Goal: Task Accomplishment & Management: Complete application form

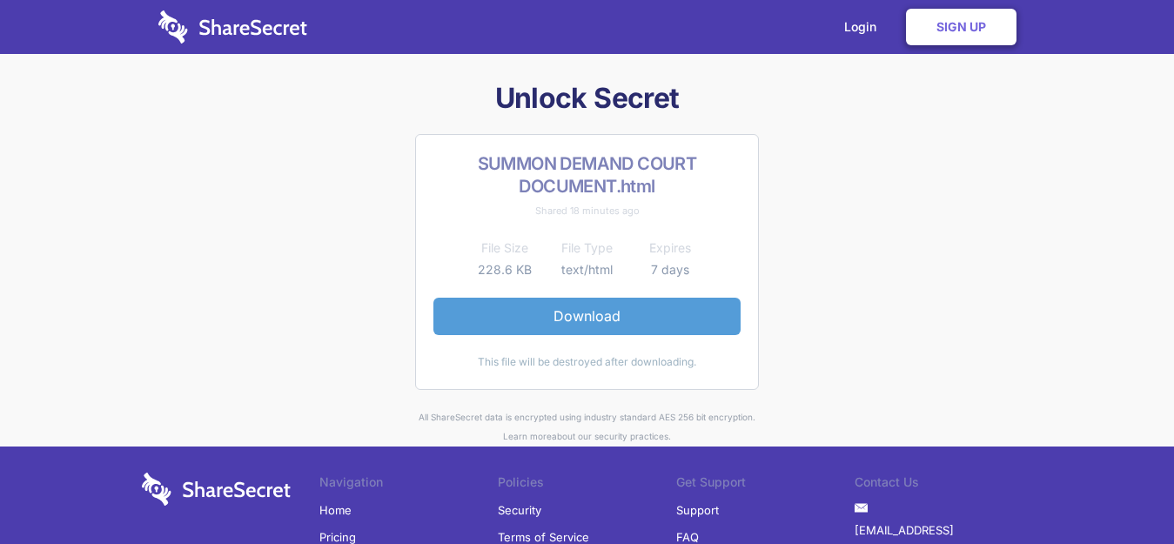
click at [601, 308] on link "Download" at bounding box center [586, 316] width 307 height 37
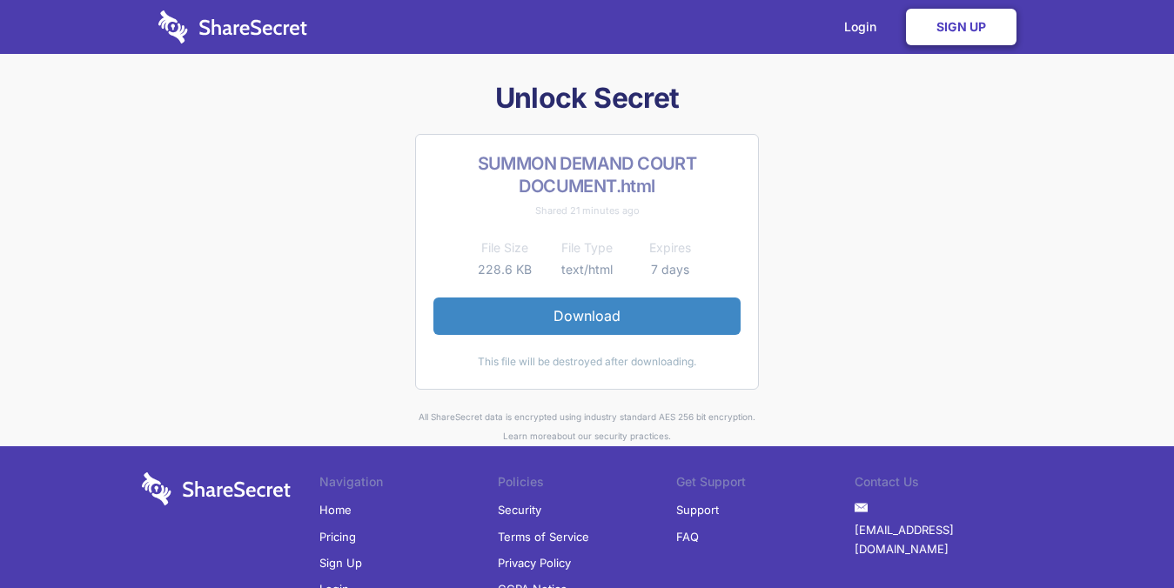
click at [949, 17] on link "Sign Up" at bounding box center [961, 27] width 111 height 37
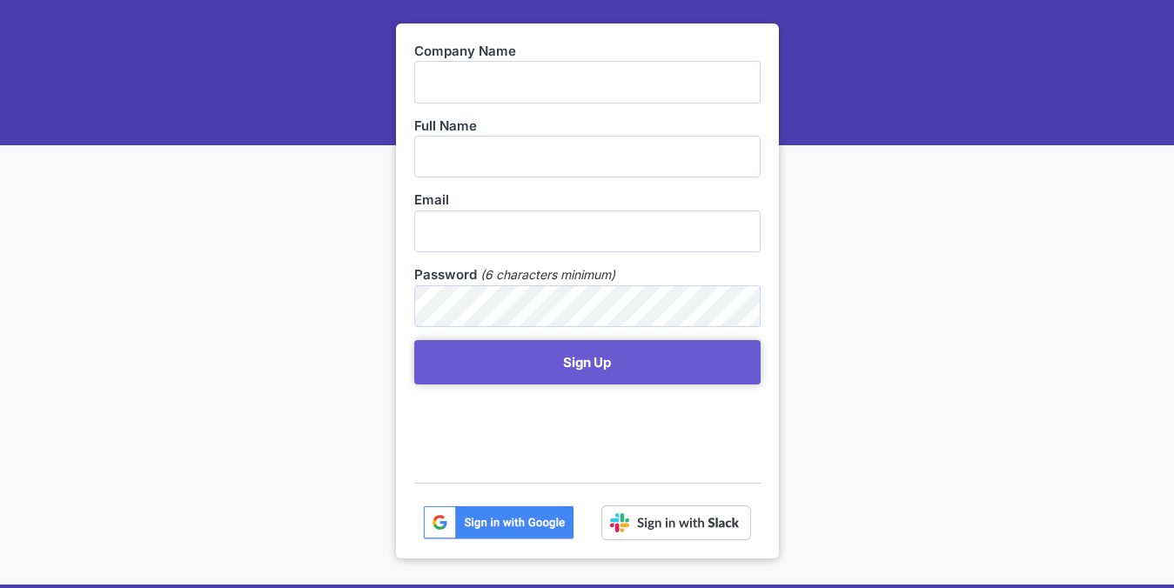
scroll to position [153, 0]
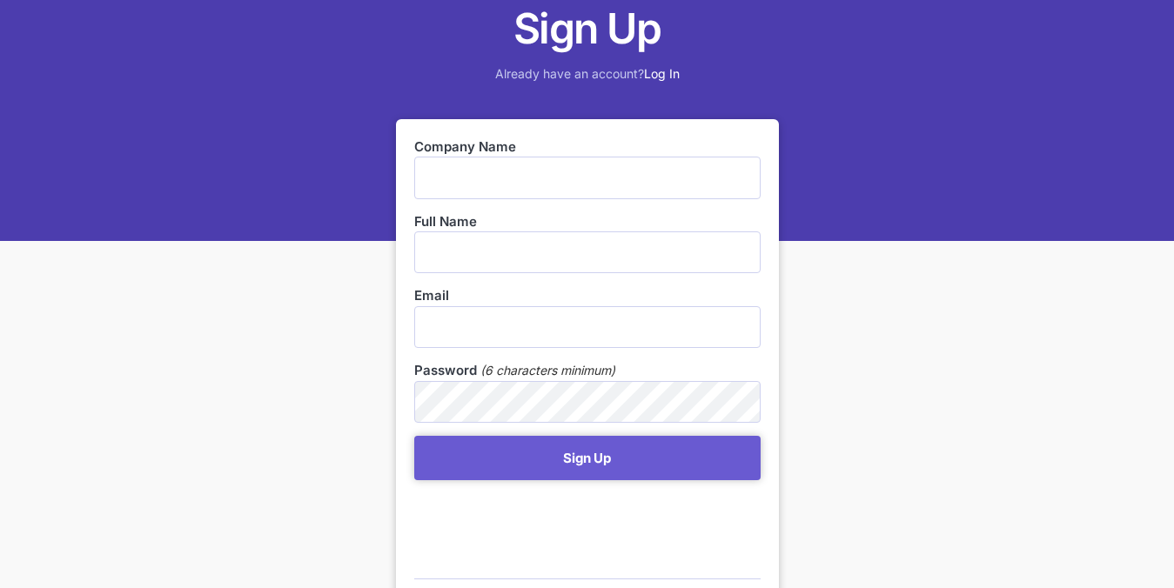
click at [487, 169] on input "text" at bounding box center [587, 178] width 346 height 42
type input "Doves"
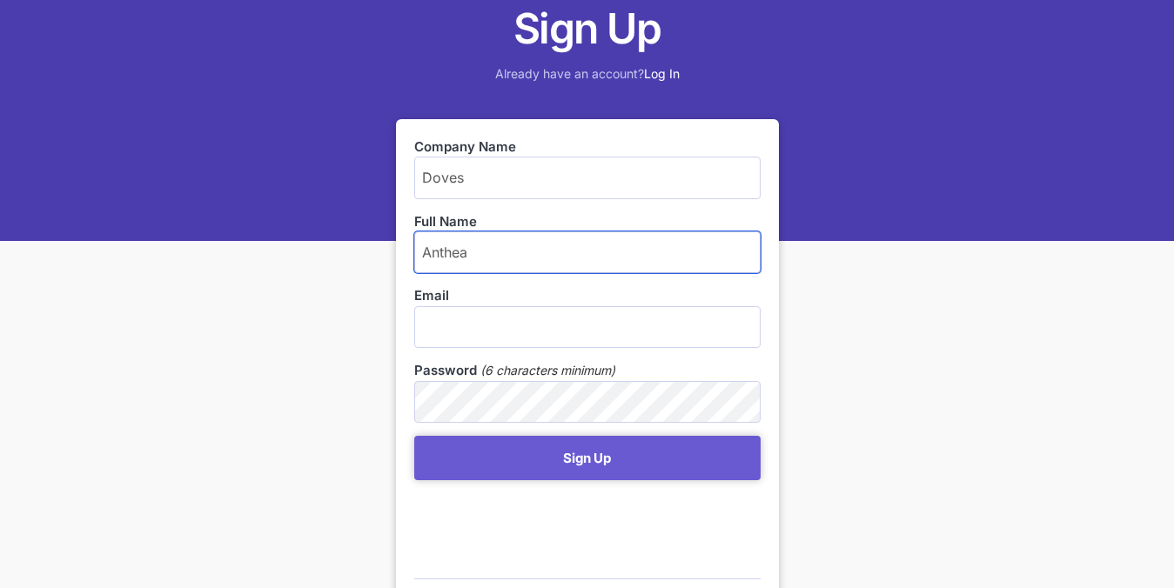
type input "Anthea"
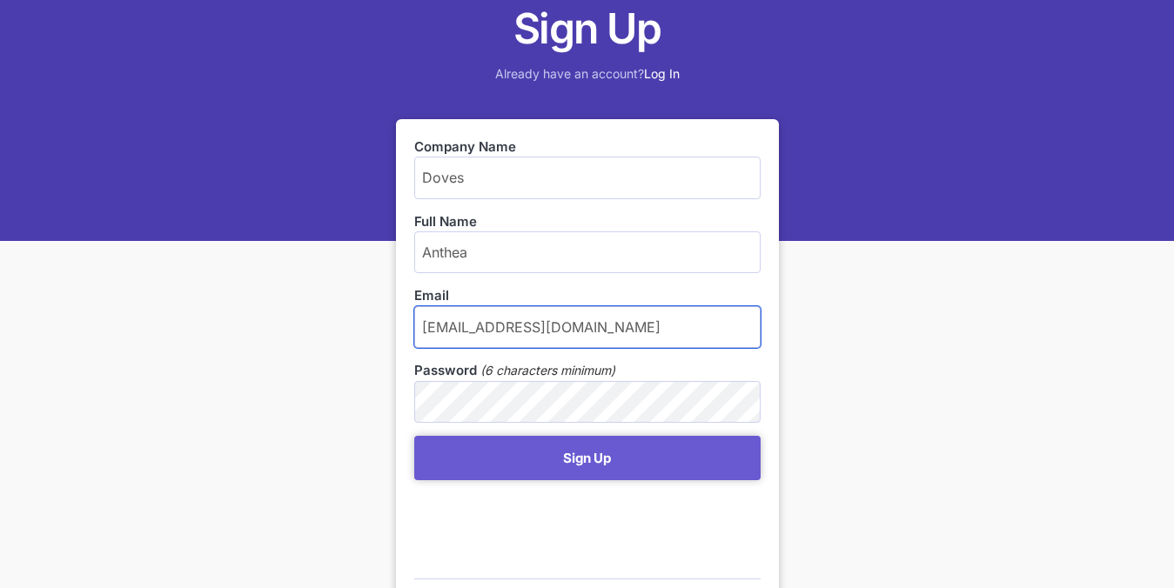
type input "observatory.switchboard@doves.co.za"
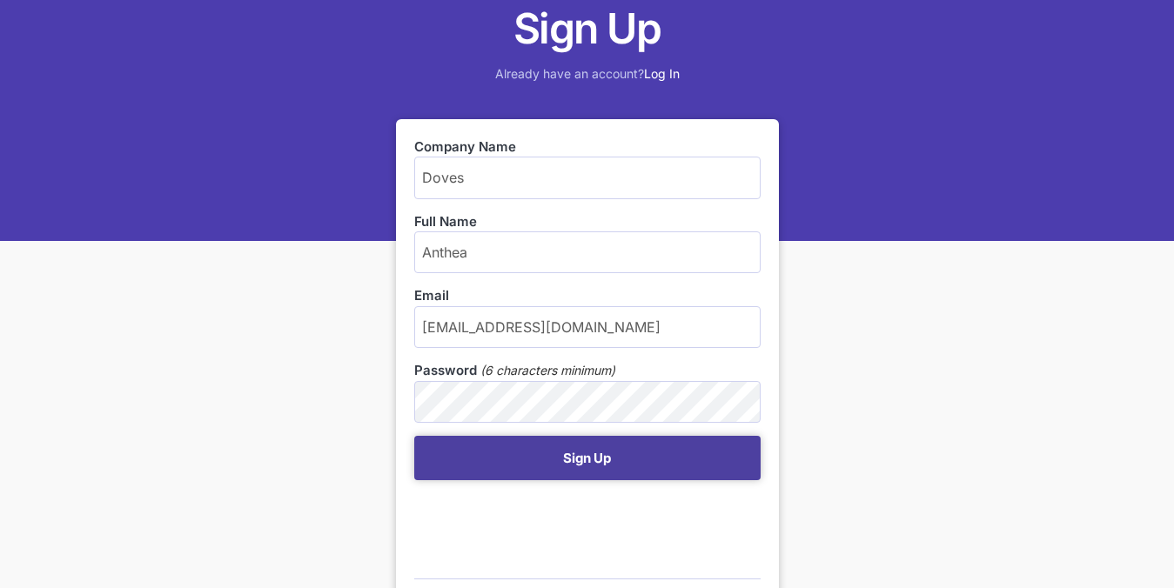
click at [639, 444] on button "Sign Up" at bounding box center [587, 458] width 346 height 44
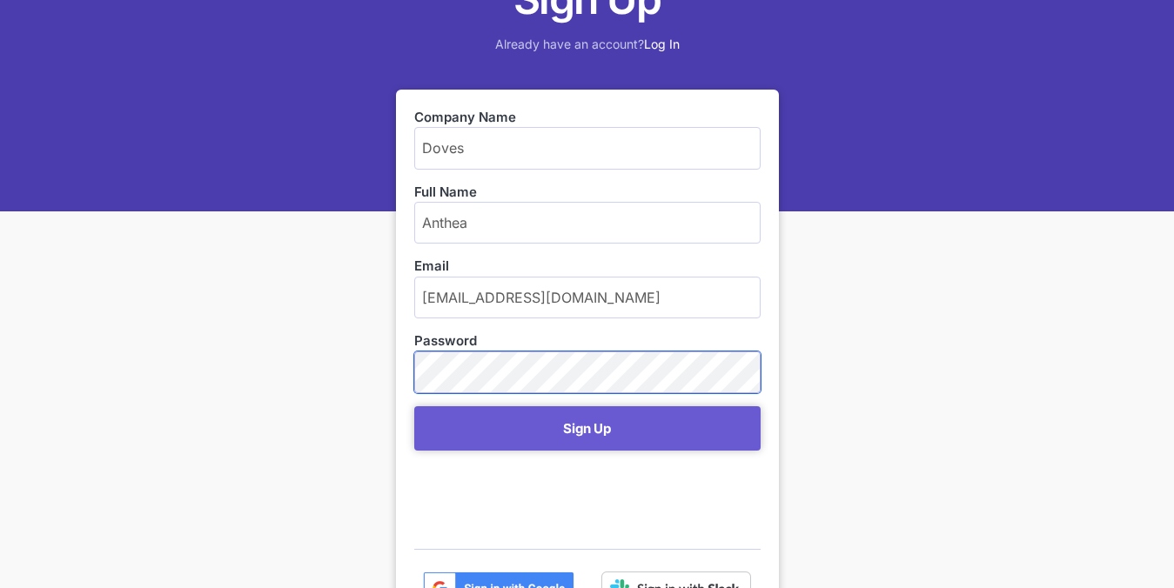
scroll to position [348, 0]
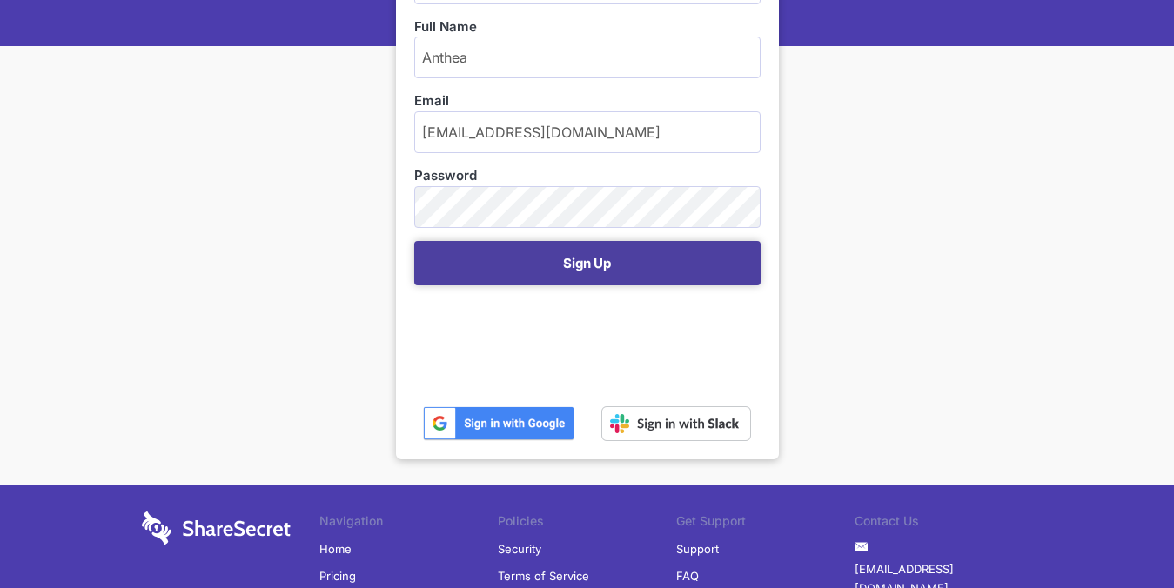
click at [635, 261] on button "Sign Up" at bounding box center [587, 263] width 346 height 44
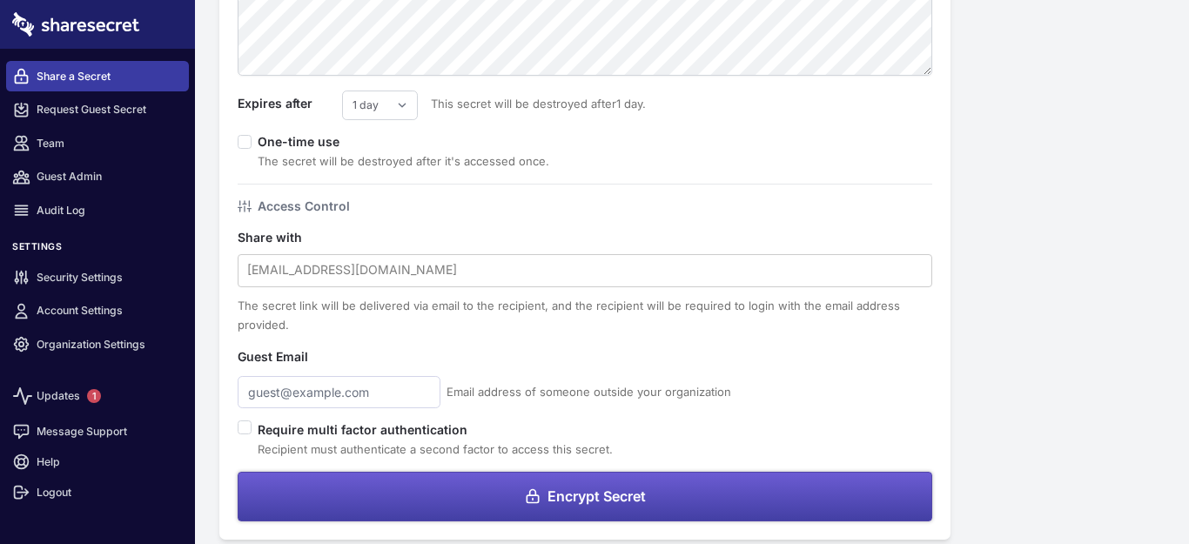
scroll to position [168, 0]
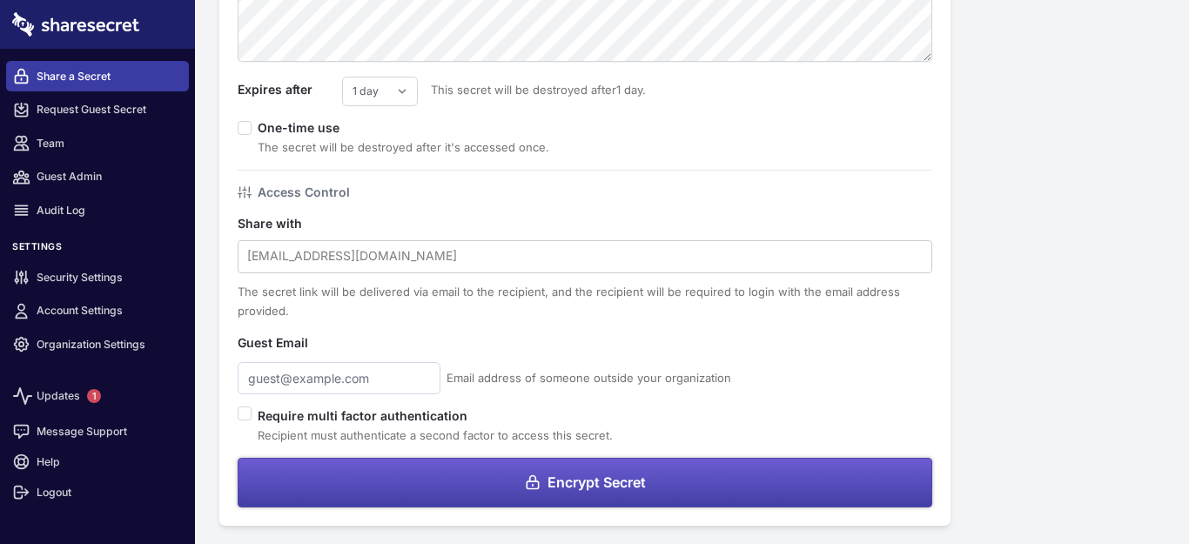
drag, startPoint x: 621, startPoint y: 482, endPoint x: 621, endPoint y: 453, distance: 28.7
click at [621, 477] on span "Encrypt Secret" at bounding box center [597, 482] width 98 height 14
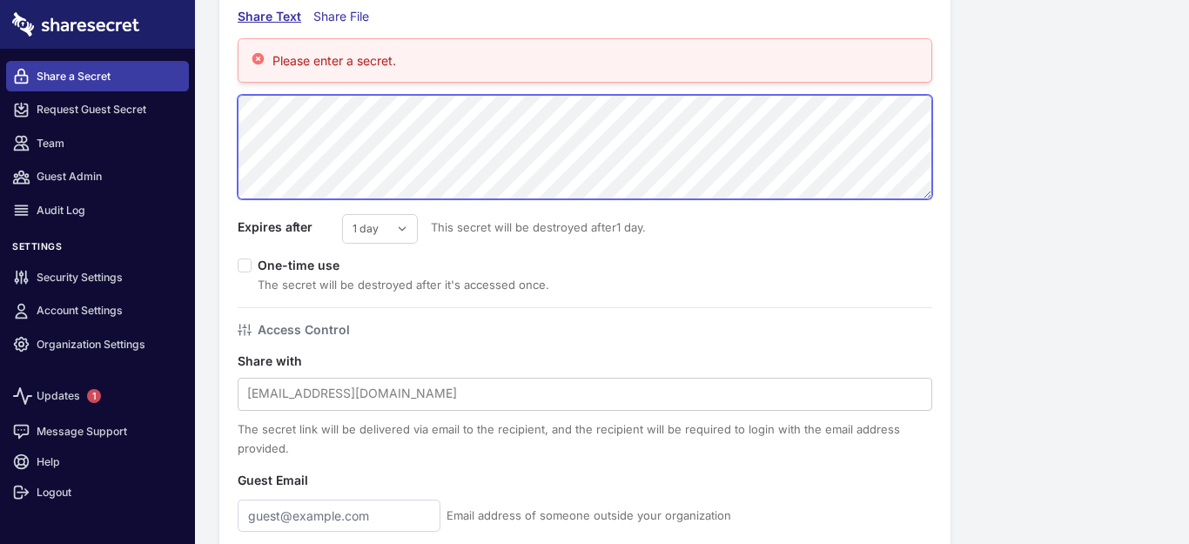
scroll to position [174, 0]
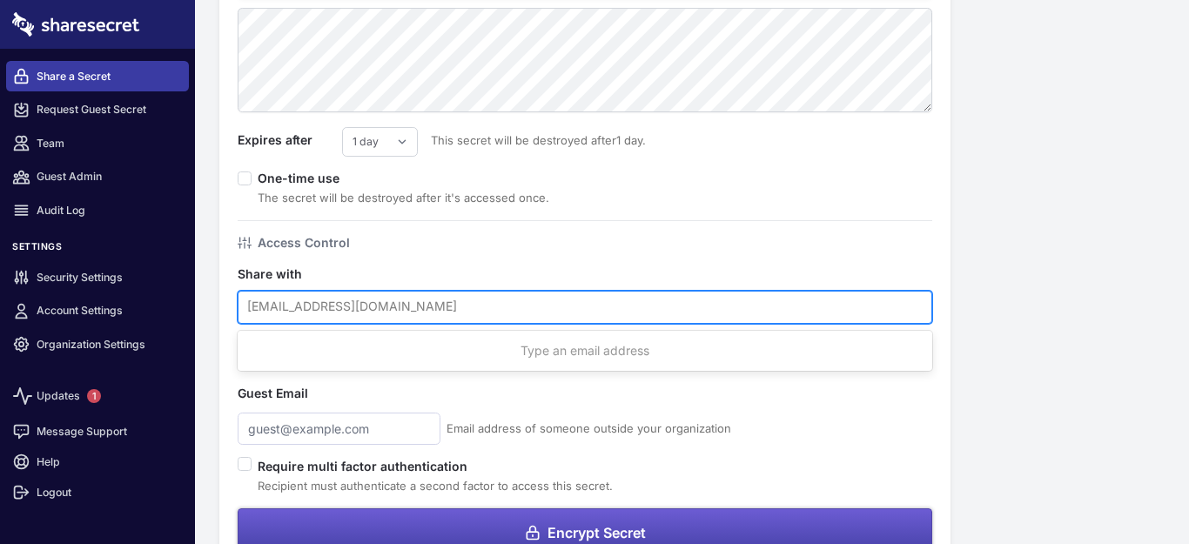
click at [342, 300] on div at bounding box center [584, 306] width 675 height 23
click at [622, 340] on div "Type an email address" at bounding box center [585, 350] width 695 height 33
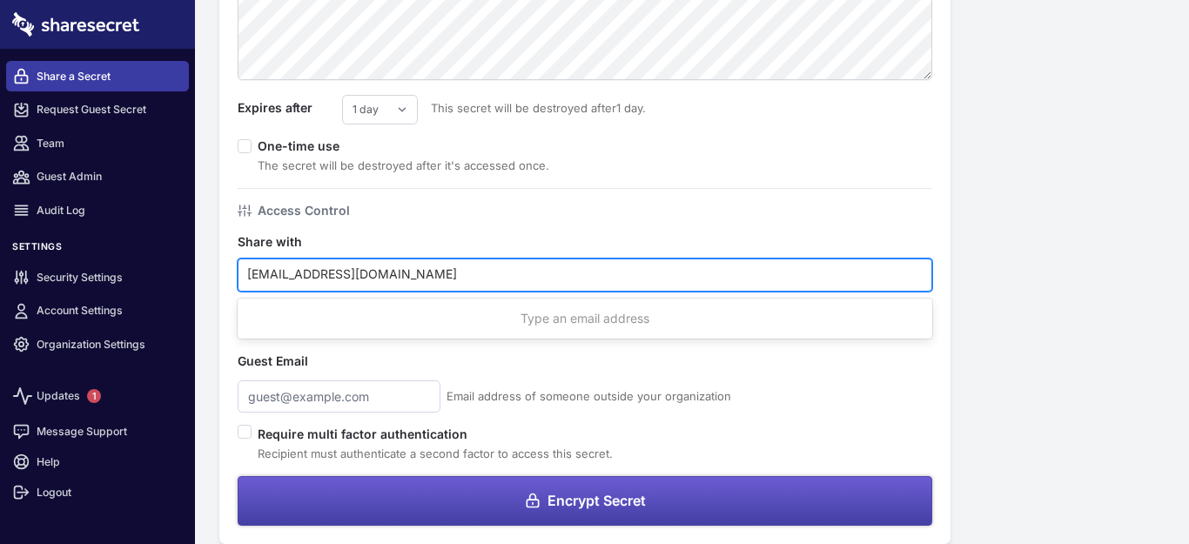
scroll to position [225, 0]
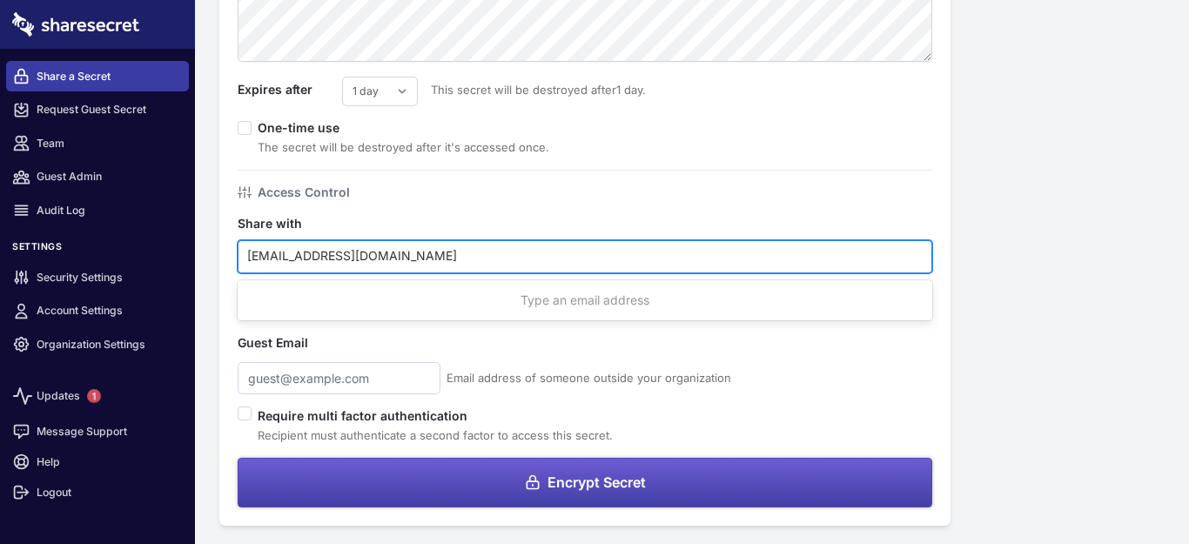
type input "observatory.switchboard@doves.co.za"
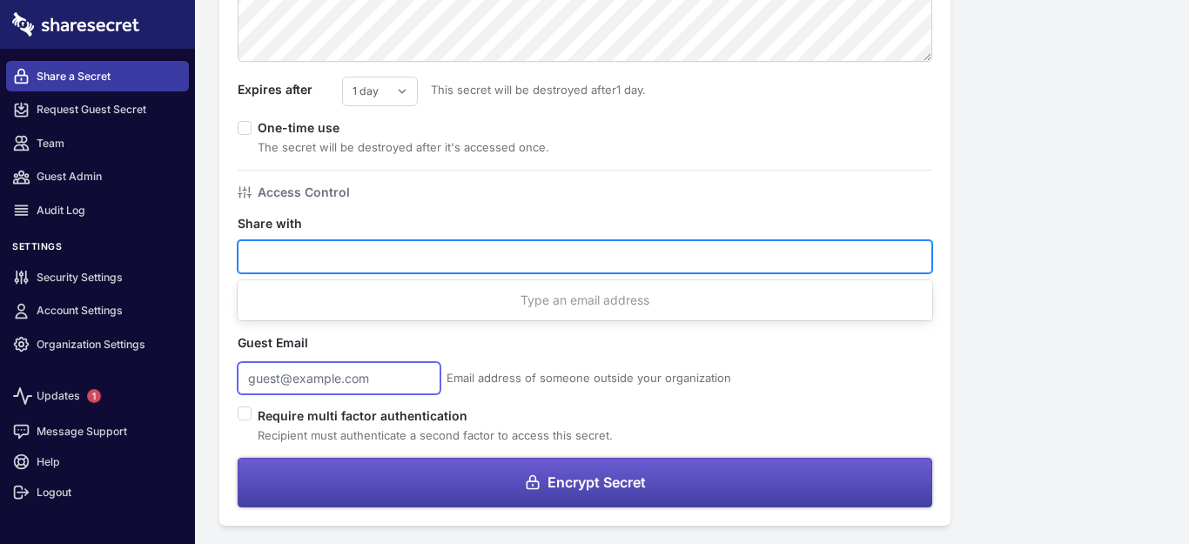
click at [299, 377] on input "text" at bounding box center [339, 378] width 203 height 32
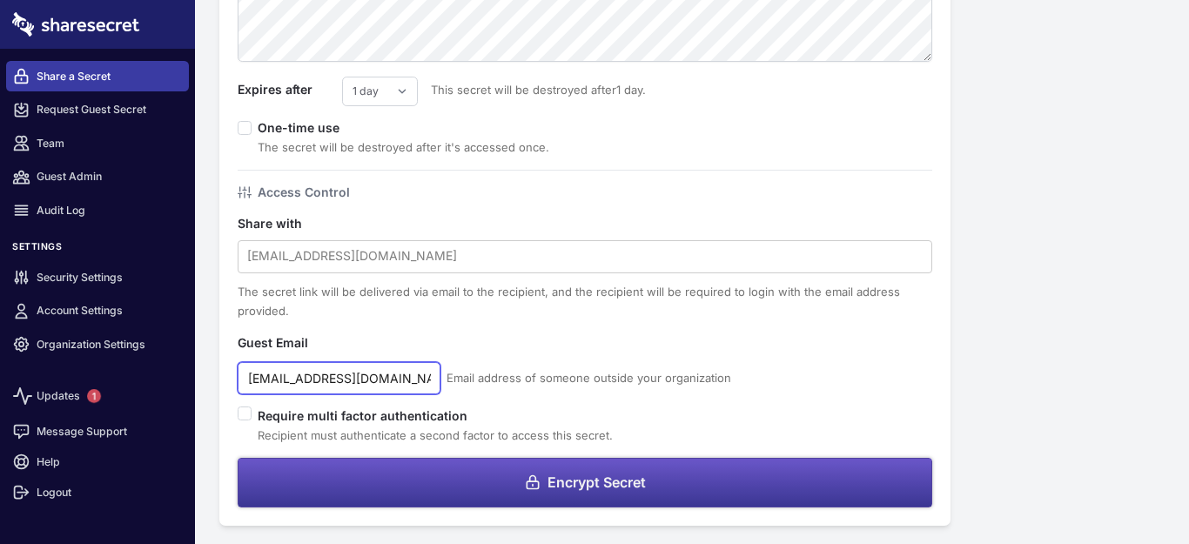
type input "antheaadams411@gmail.com"
click at [632, 480] on span "Encrypt Secret" at bounding box center [597, 482] width 98 height 14
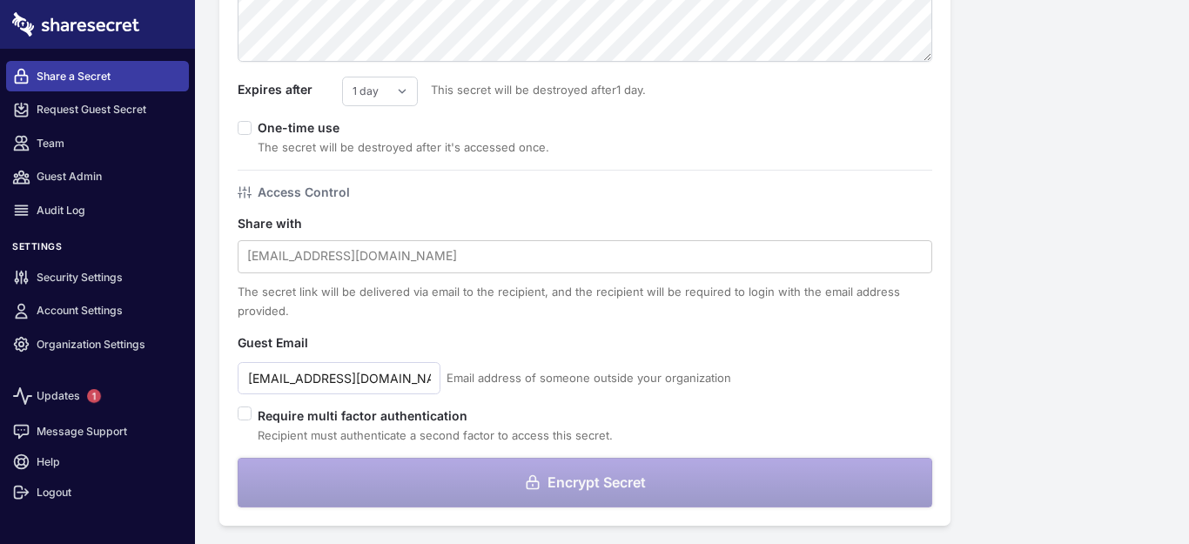
scroll to position [0, 0]
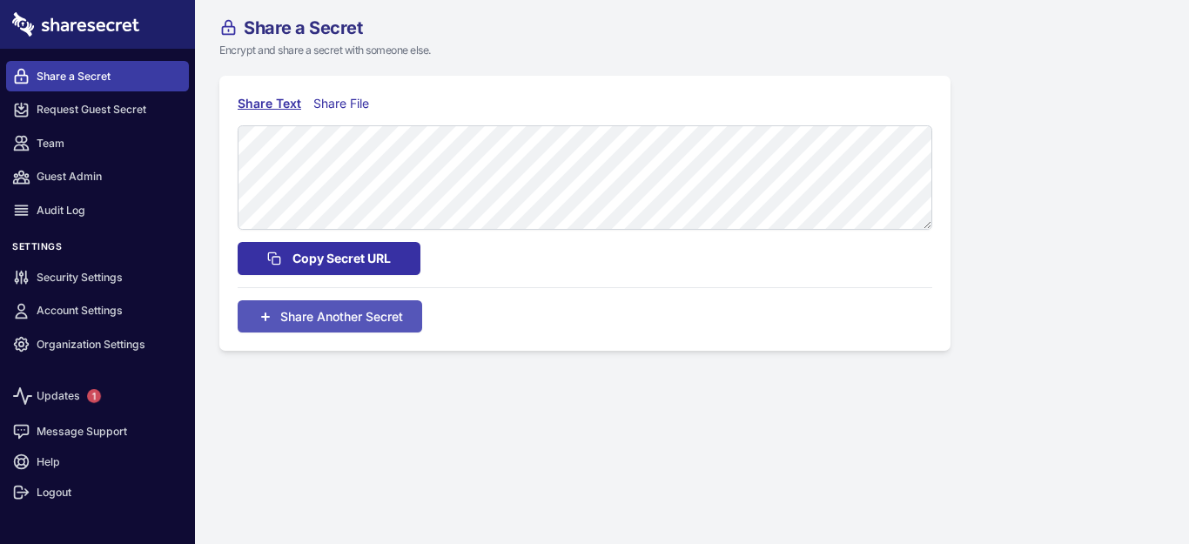
click at [317, 249] on span "Copy Secret URL" at bounding box center [341, 258] width 98 height 19
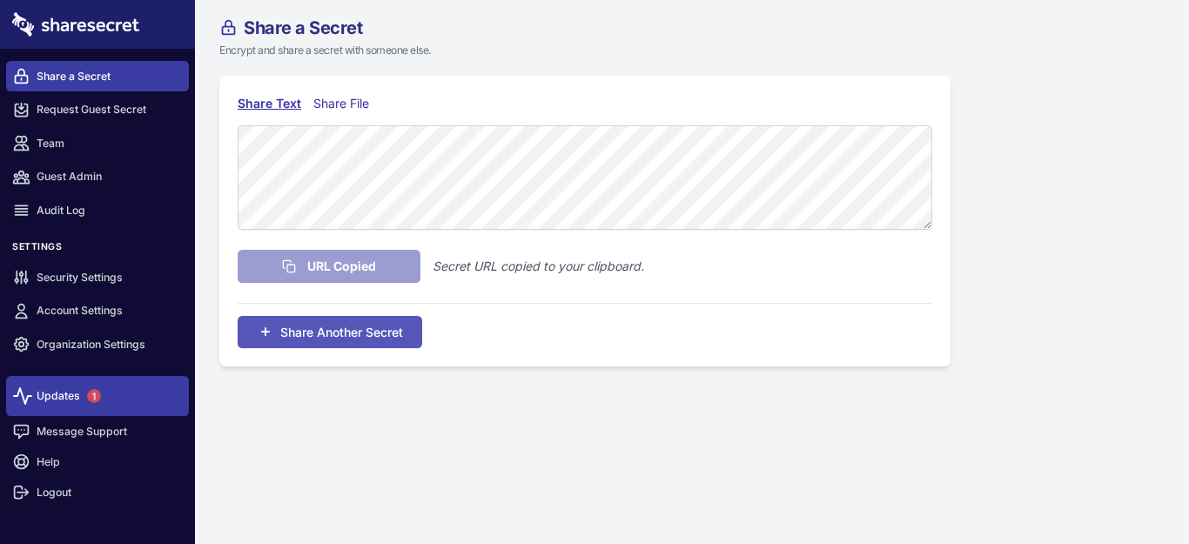
click at [88, 393] on span "1" at bounding box center [94, 396] width 14 height 14
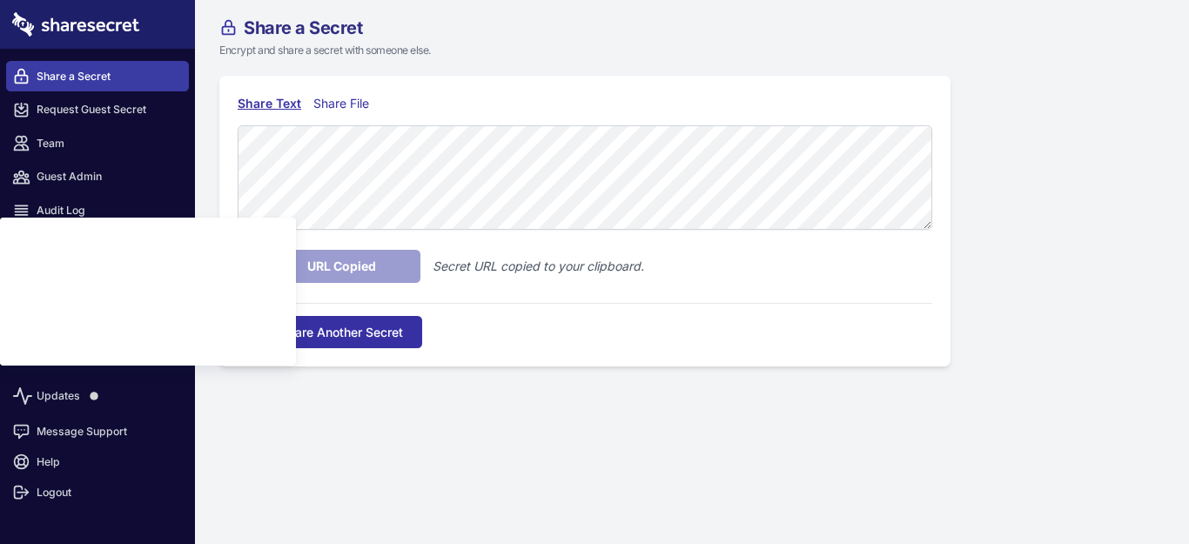
click at [366, 332] on span "Share Another Secret" at bounding box center [341, 332] width 123 height 18
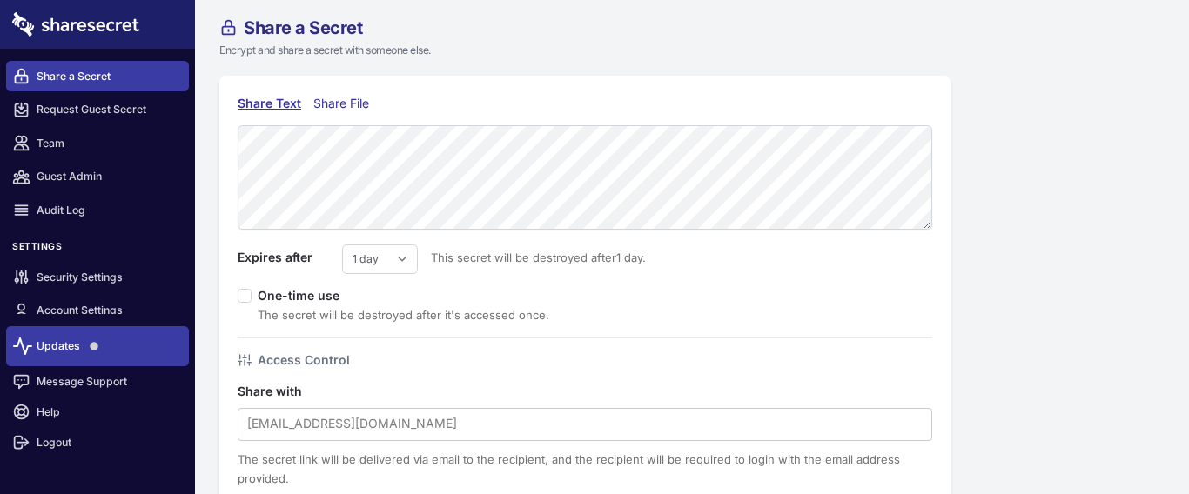
click at [91, 346] on span at bounding box center [94, 346] width 9 height 9
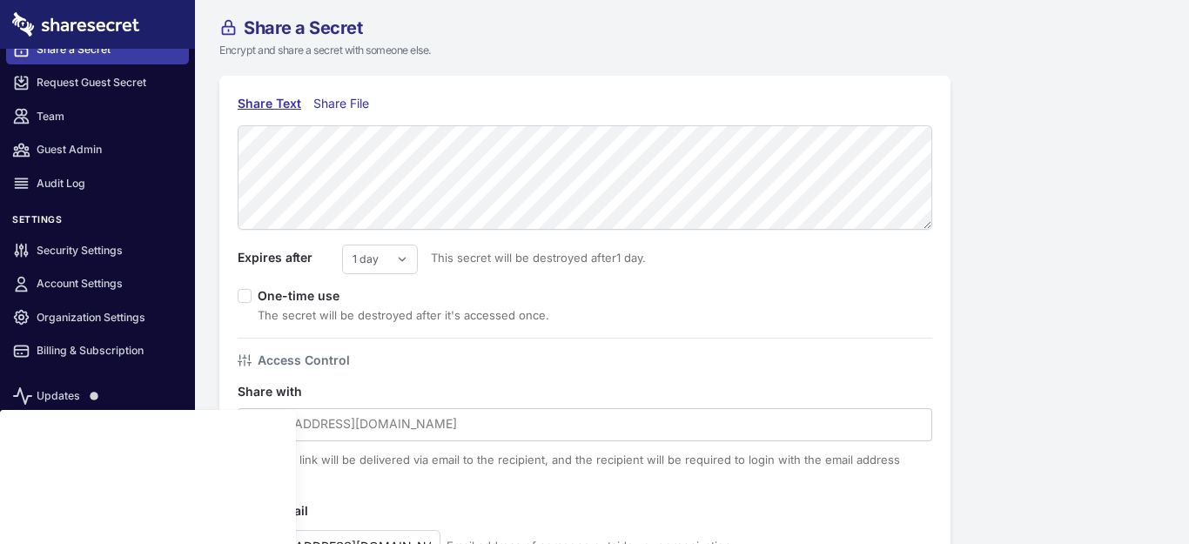
scroll to position [42, 0]
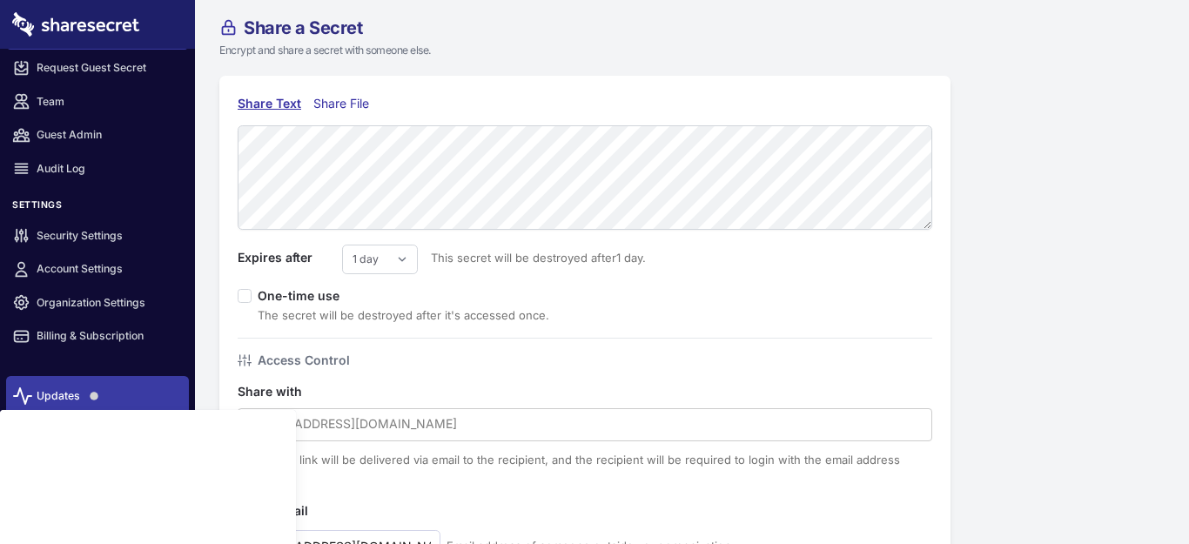
click at [76, 388] on link "Updates" at bounding box center [97, 396] width 183 height 40
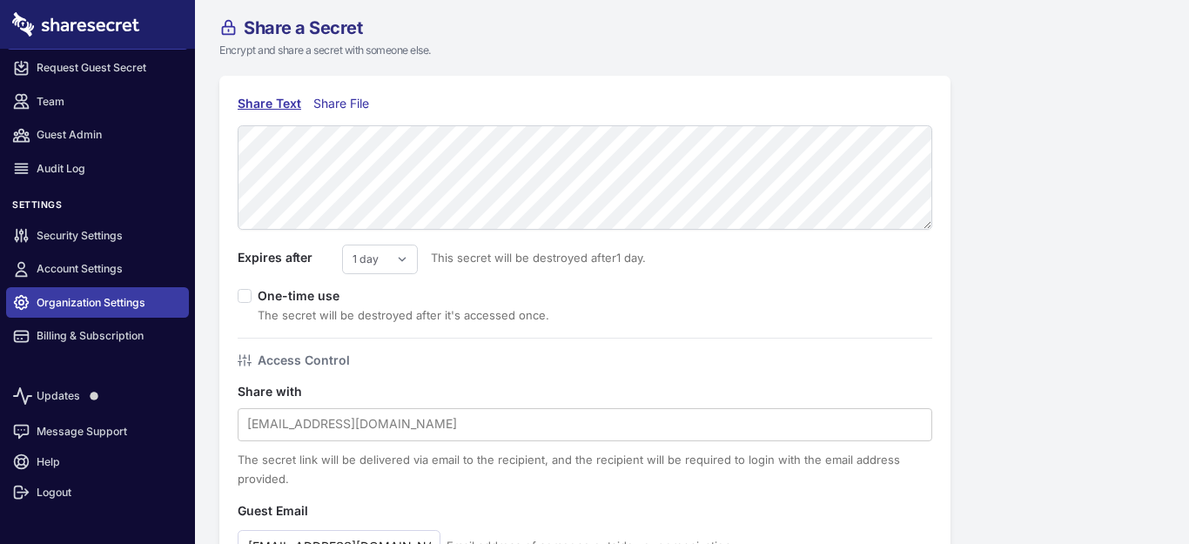
scroll to position [0, 0]
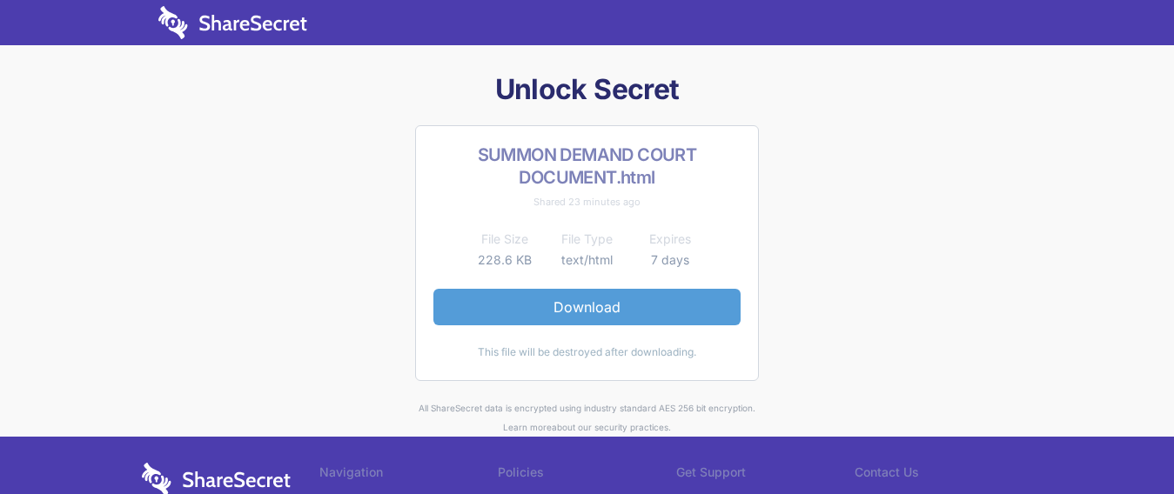
click at [615, 299] on link "Download" at bounding box center [586, 307] width 307 height 37
